Goal: Check status: Check status

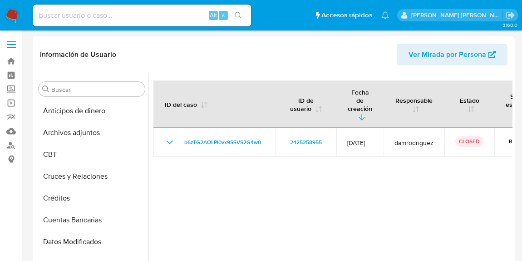
select select "10"
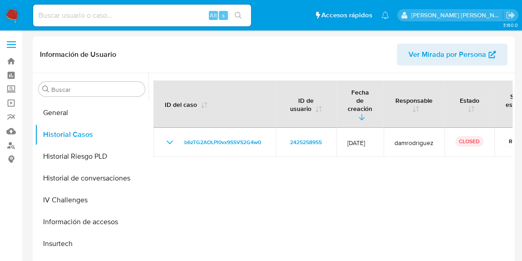
click at [264, 50] on header "Información de Usuario Ver Mirada por Persona" at bounding box center [274, 55] width 468 height 22
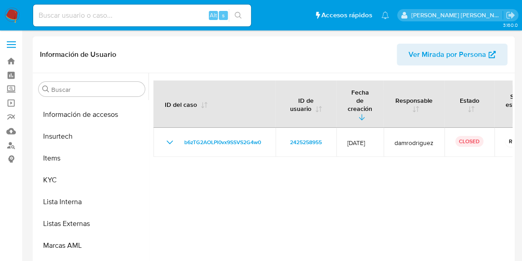
scroll to position [366, 0]
click at [337, 185] on div at bounding box center [331, 189] width 364 height 233
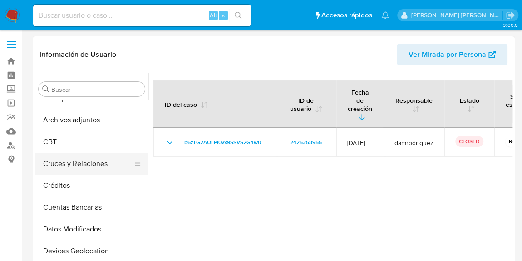
scroll to position [0, 0]
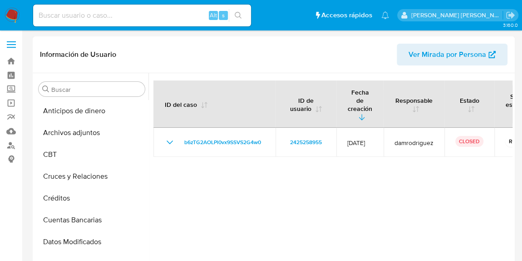
click at [218, 50] on header "Información de Usuario Ver Mirada por Persona" at bounding box center [274, 55] width 468 height 22
click at [173, 9] on div "Alt s" at bounding box center [142, 16] width 218 height 22
click at [174, 15] on input at bounding box center [142, 16] width 218 height 12
paste input "406781619"
type input "406781619"
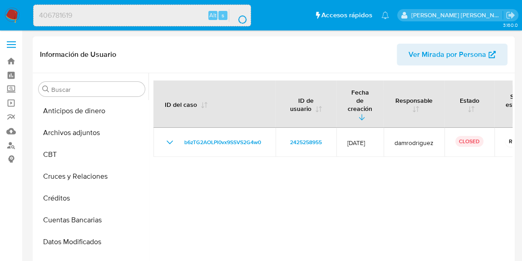
click at [267, 186] on div at bounding box center [331, 189] width 364 height 233
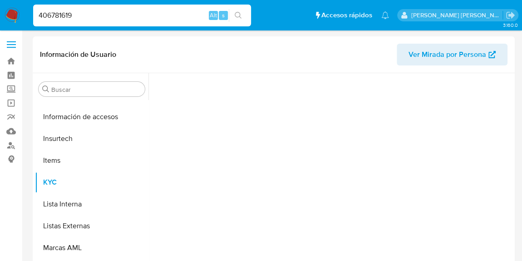
scroll to position [383, 0]
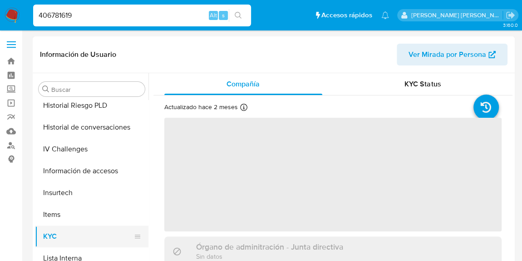
select select "10"
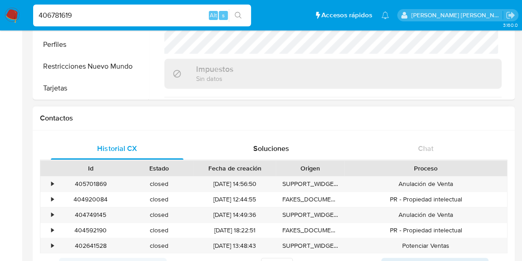
scroll to position [124, 0]
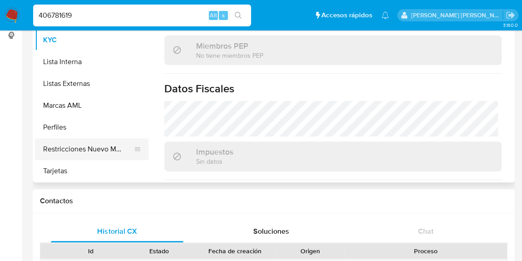
click at [100, 152] on button "Restricciones Nuevo Mundo" at bounding box center [88, 149] width 106 height 22
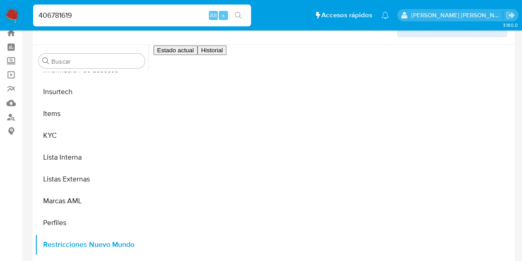
scroll to position [41, 0]
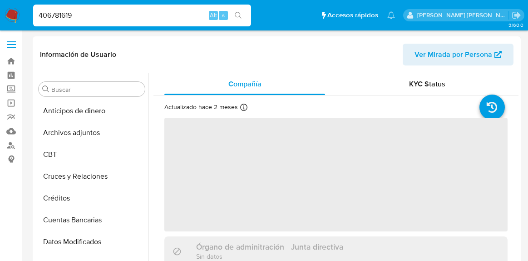
select select "10"
